Goal: Use online tool/utility: Utilize a website feature to perform a specific function

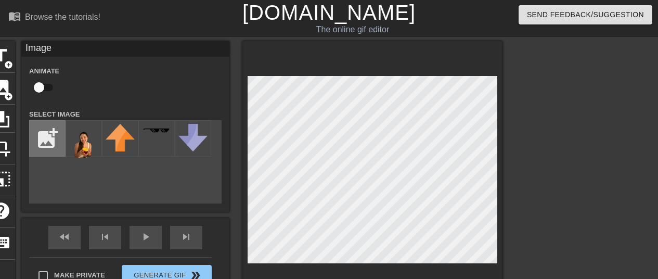
click at [45, 141] on input "file" at bounding box center [47, 138] width 35 height 35
type input "C:\fakepath\IMG_1069-removebg-preview.png"
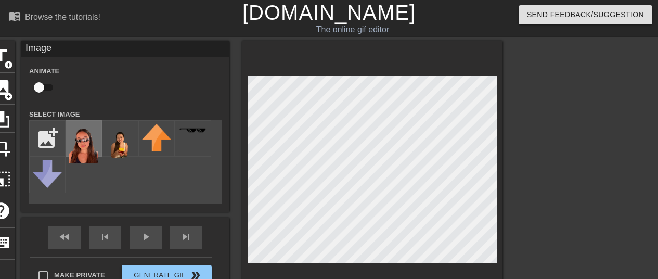
click at [83, 146] on img at bounding box center [83, 143] width 29 height 39
click at [48, 88] on input "checkbox" at bounding box center [38, 88] width 59 height 20
click at [48, 88] on input "checkbox" at bounding box center [48, 88] width 59 height 20
checkbox input "false"
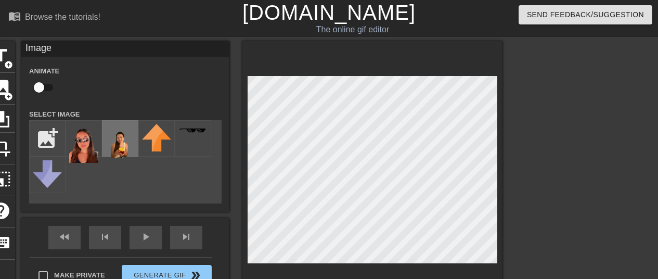
click at [118, 145] on img at bounding box center [120, 143] width 29 height 39
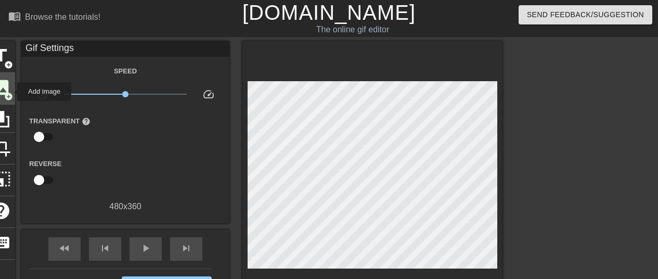
click at [10, 92] on span "add_circle" at bounding box center [8, 96] width 9 height 9
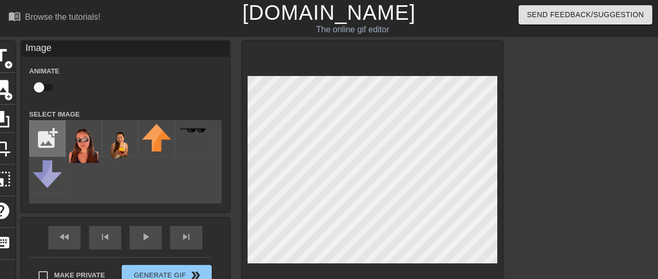
click at [46, 133] on input "file" at bounding box center [47, 138] width 35 height 35
click at [91, 150] on img at bounding box center [83, 143] width 29 height 39
click at [0, 125] on icon at bounding box center [1, 119] width 17 height 17
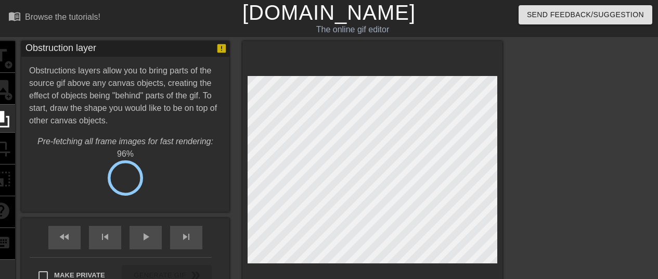
click at [3, 73] on div "title add_circle image add_circle crop photo_size_select_large help keyboard" at bounding box center [1, 172] width 28 height 262
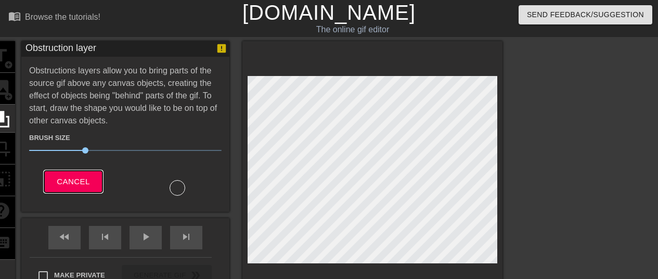
click at [73, 176] on span "Cancel" at bounding box center [73, 182] width 33 height 14
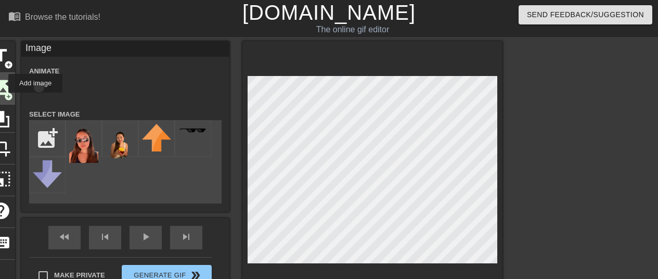
click at [2, 84] on span "image" at bounding box center [1, 88] width 20 height 20
